Goal: Task Accomplishment & Management: Manage account settings

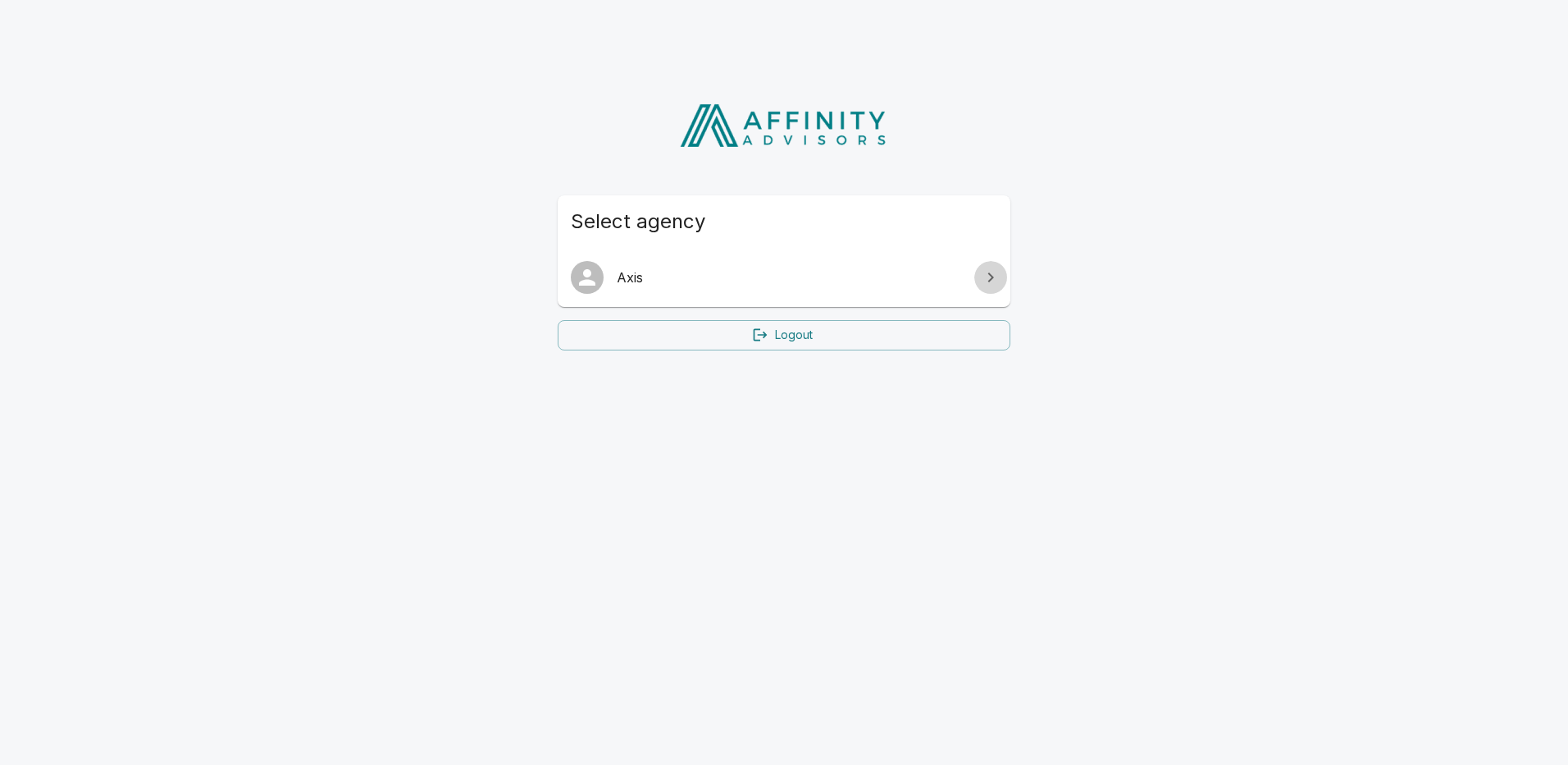
click at [980, 279] on link at bounding box center [990, 277] width 33 height 33
click at [650, 281] on span "Axis" at bounding box center [793, 277] width 354 height 20
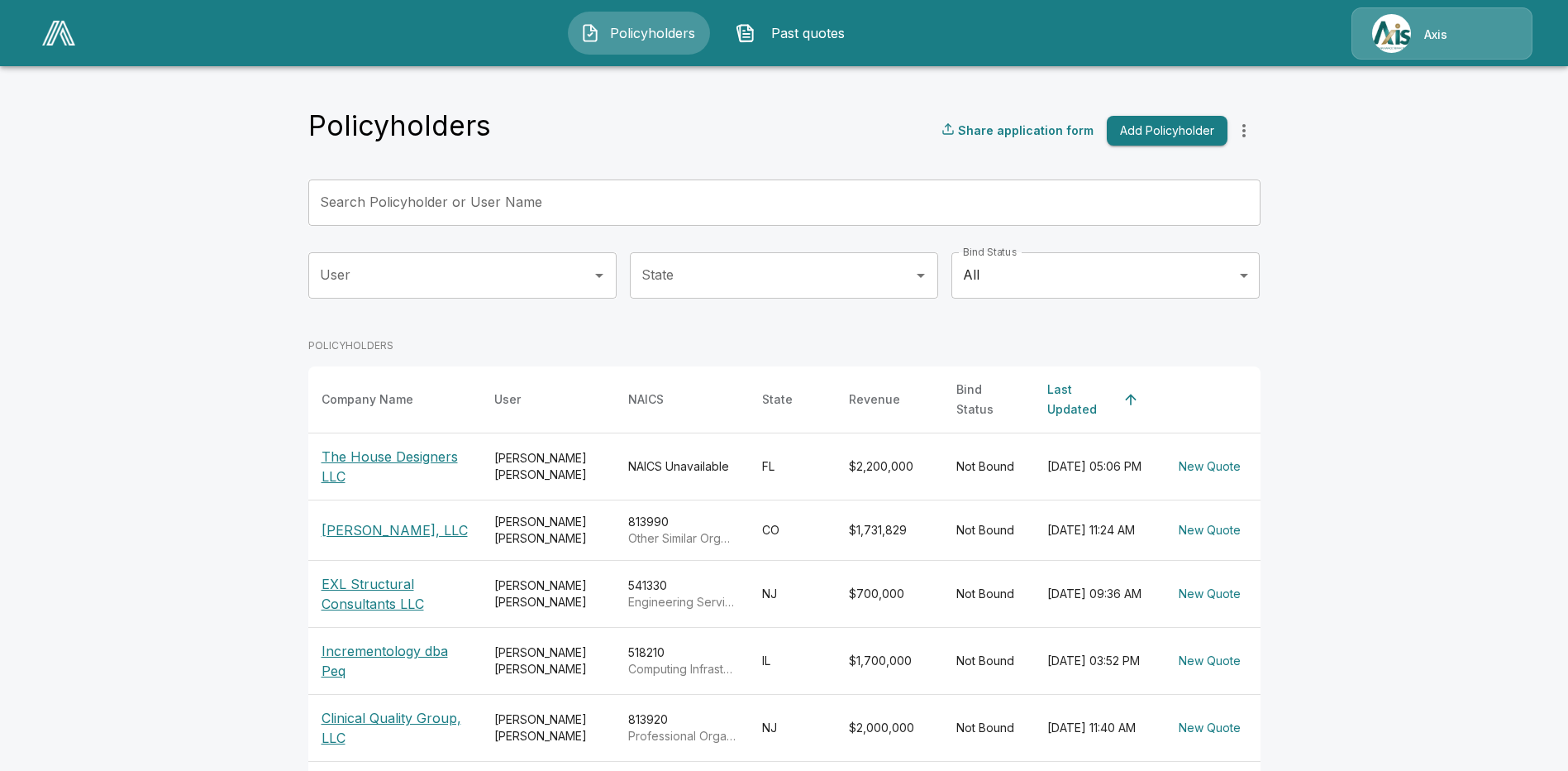
click at [1463, 34] on div "Axis" at bounding box center [1441, 33] width 181 height 52
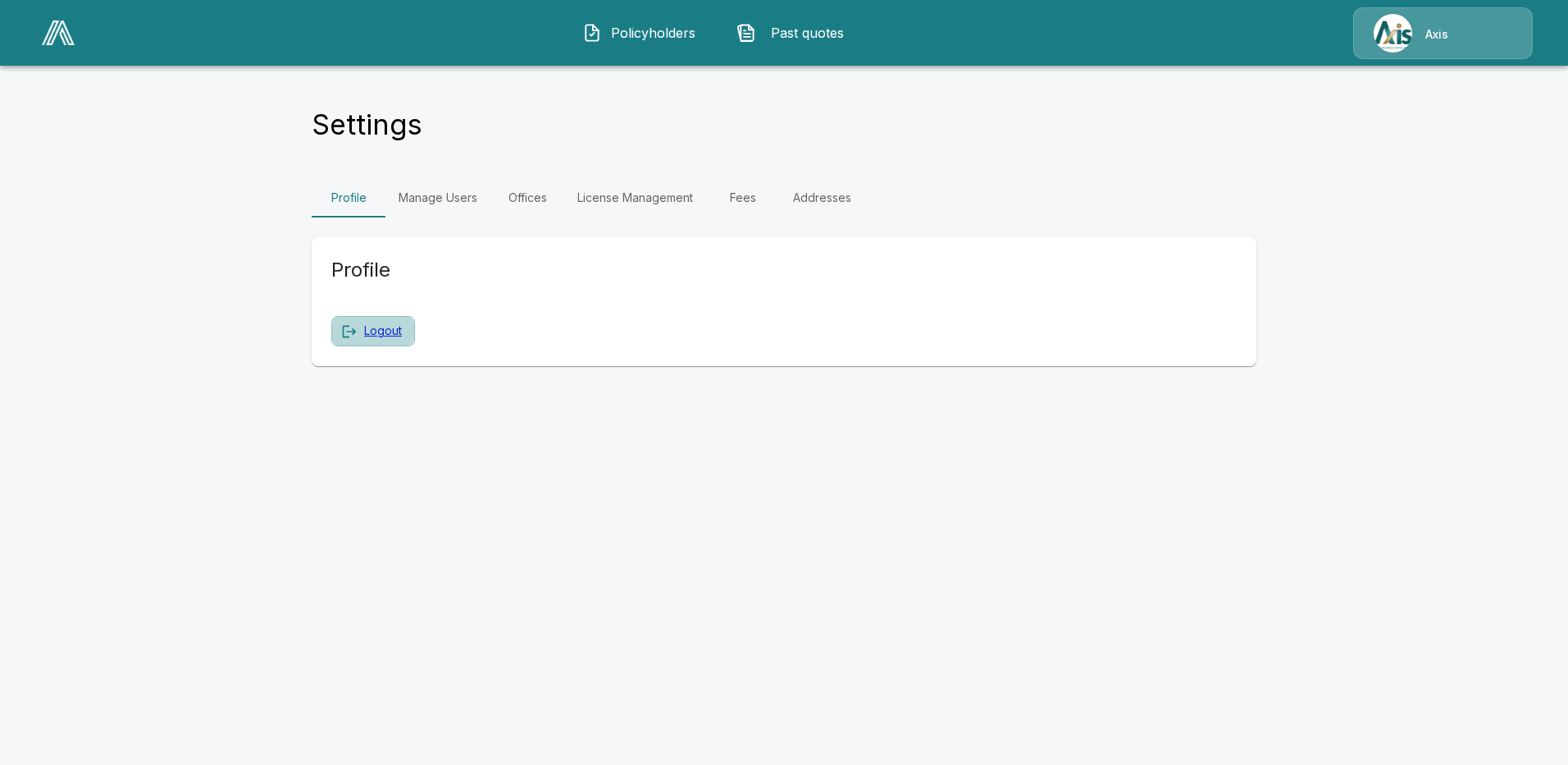
click at [387, 331] on link "Logout" at bounding box center [382, 330] width 38 height 20
